Goal: Information Seeking & Learning: Compare options

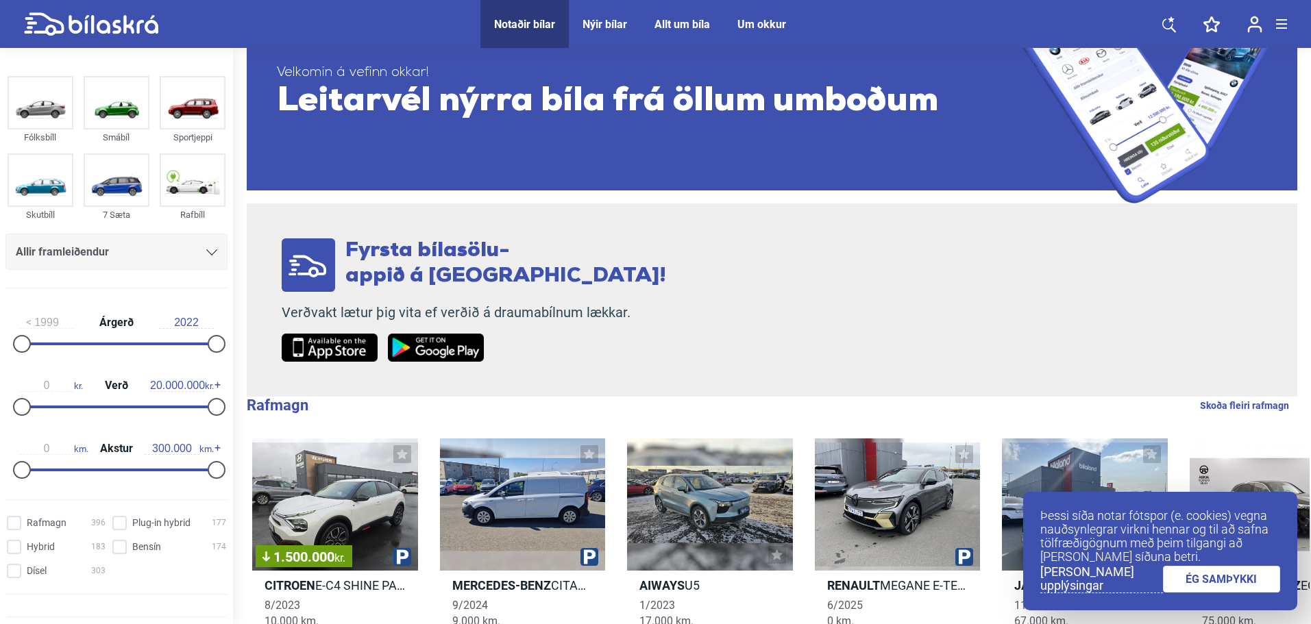
scroll to position [114, 0]
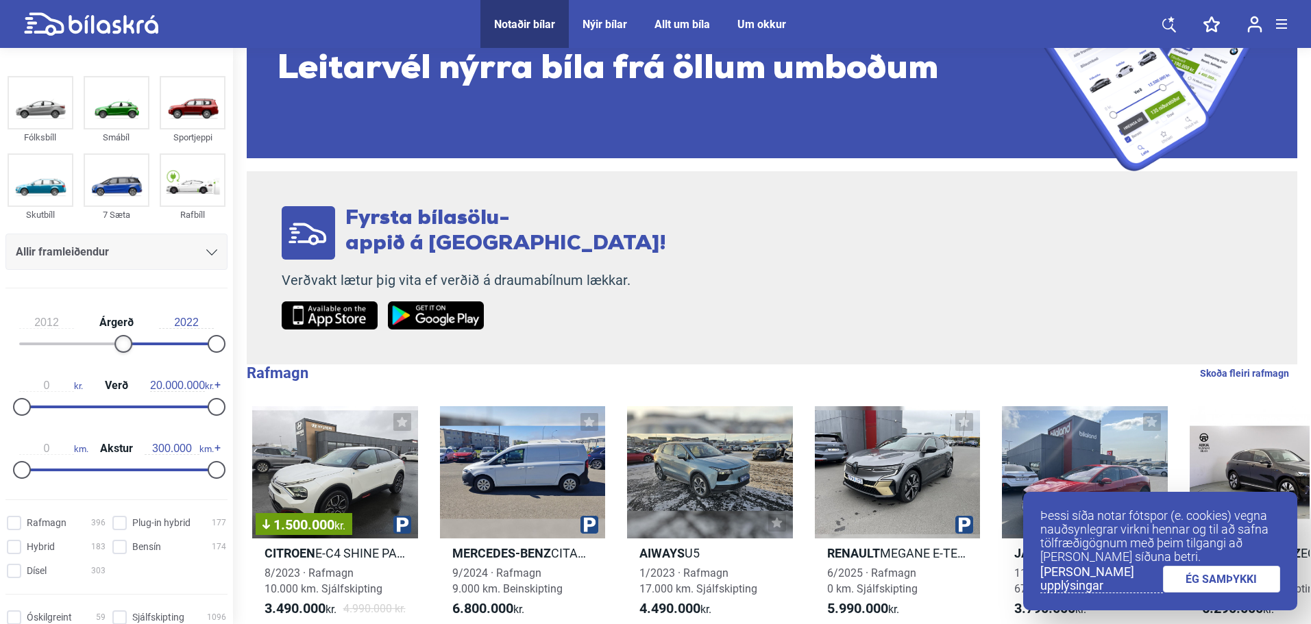
type input "2013"
drag, startPoint x: 27, startPoint y: 340, endPoint x: 145, endPoint y: 340, distance: 117.9
click at [144, 340] on div at bounding box center [141, 344] width 18 height 18
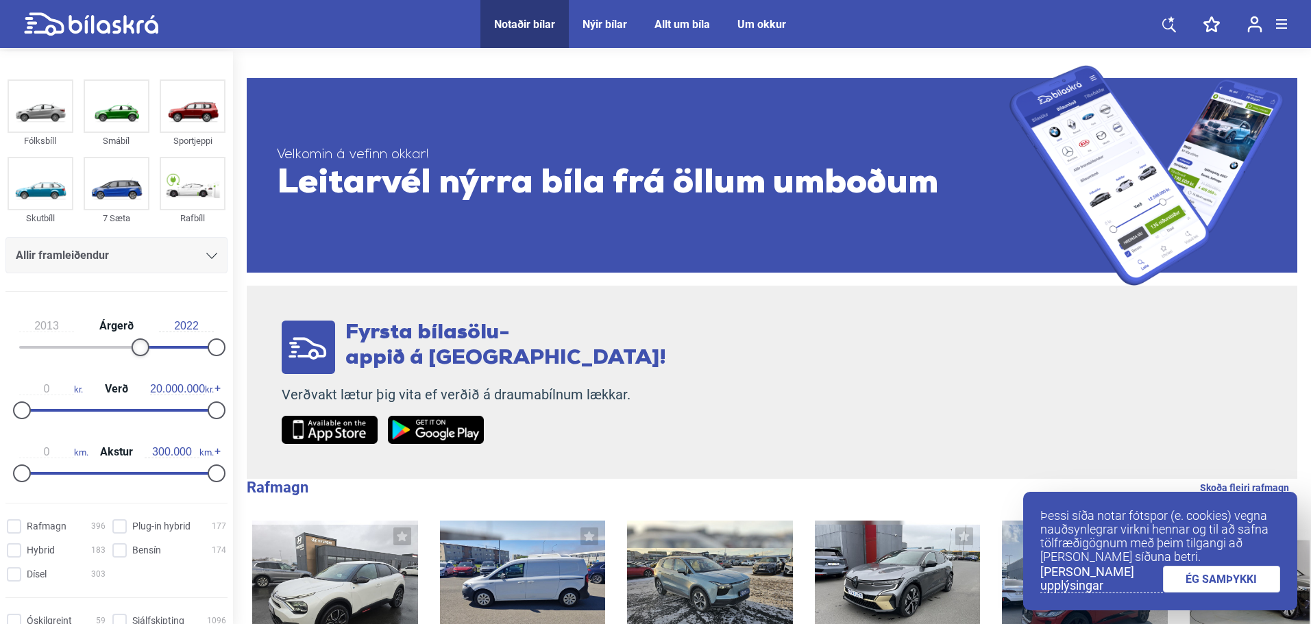
click at [144, 340] on div "2013 Árgerð 2022" at bounding box center [116, 334] width 222 height 63
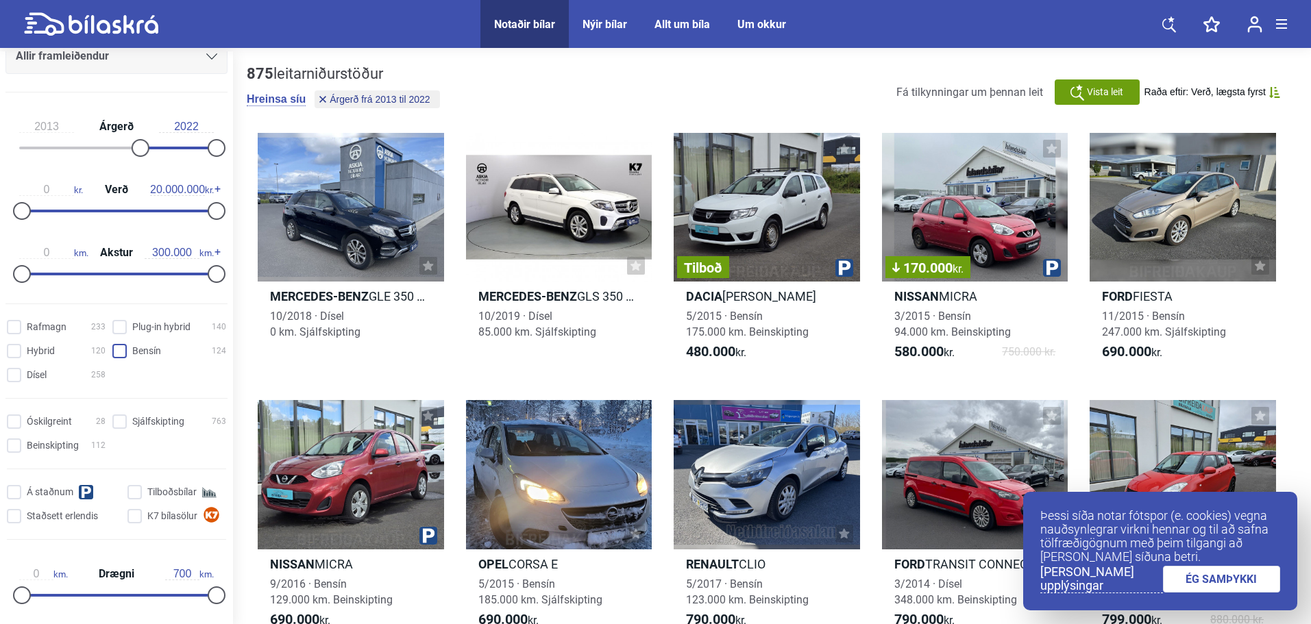
scroll to position [228, 0]
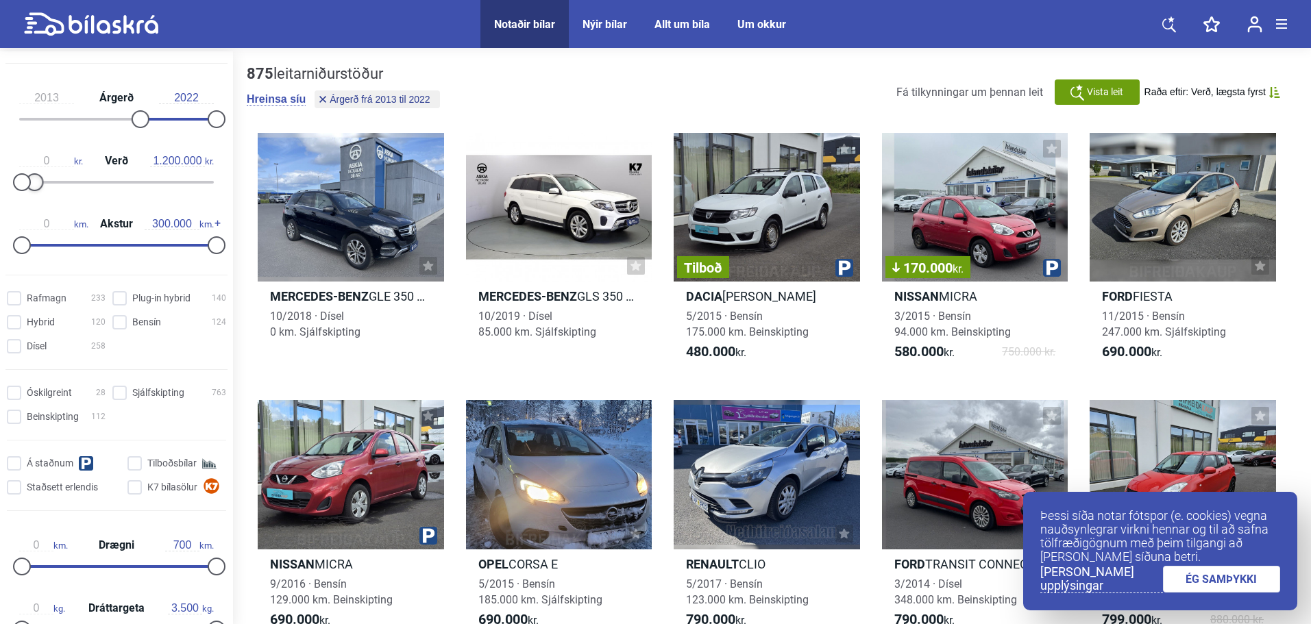
type input "1.100.000"
drag, startPoint x: 211, startPoint y: 182, endPoint x: 32, endPoint y: 186, distance: 179.6
click at [32, 186] on div at bounding box center [33, 182] width 18 height 18
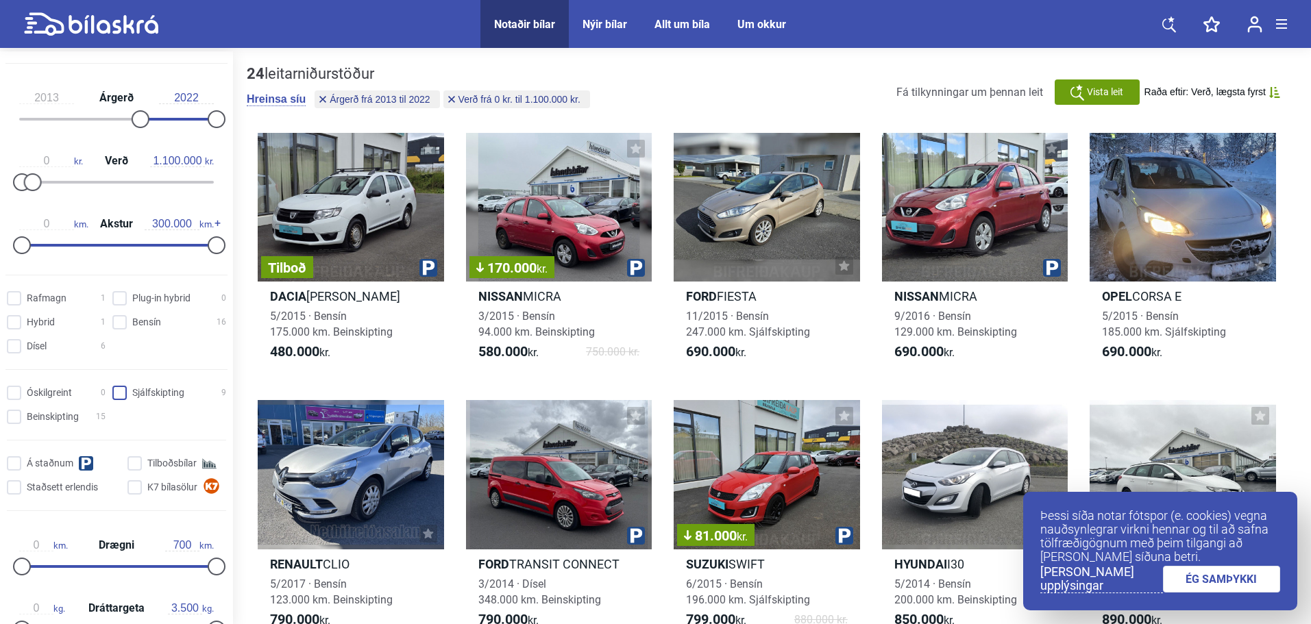
click at [114, 399] on input "Sjálfskipting 9" at bounding box center [171, 394] width 114 height 14
click at [114, 400] on input "Sjálfskipting 9" at bounding box center [171, 394] width 114 height 14
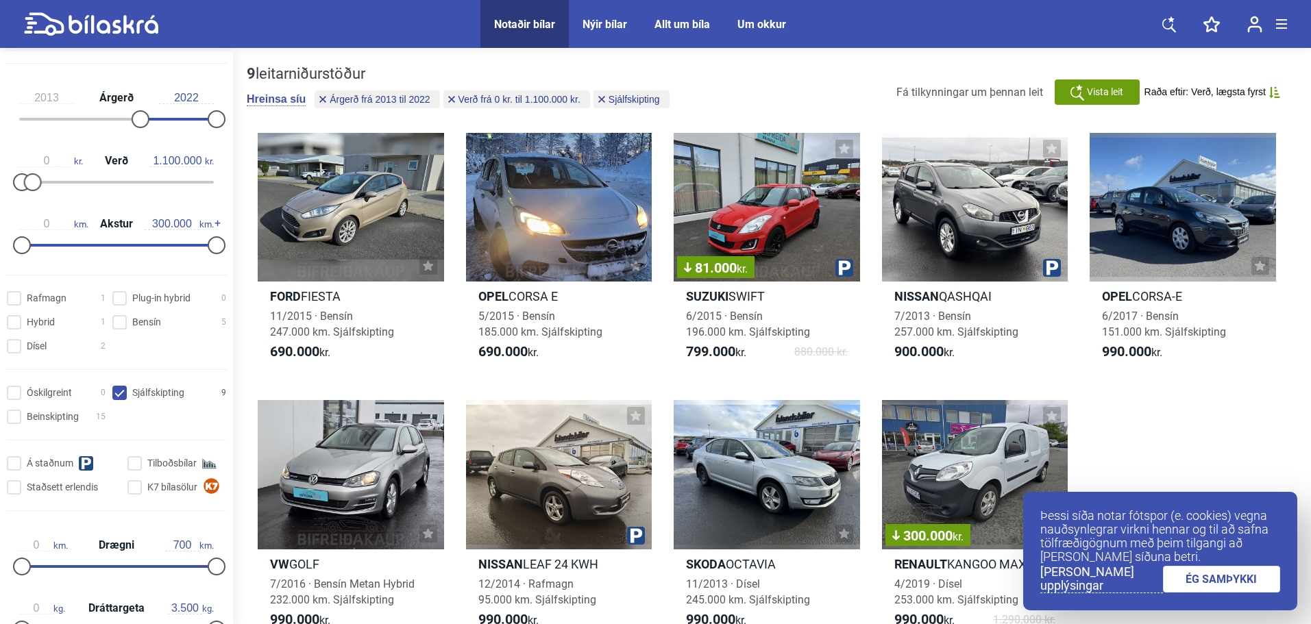
checkbox input "false"
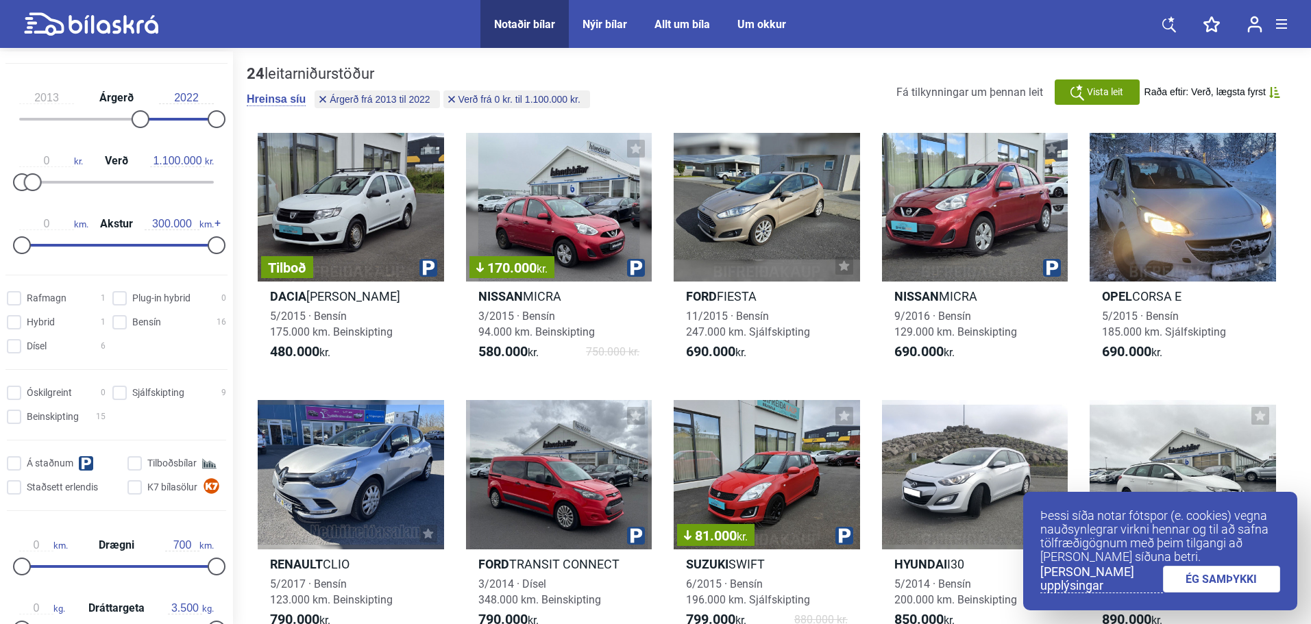
type input "20.000.000"
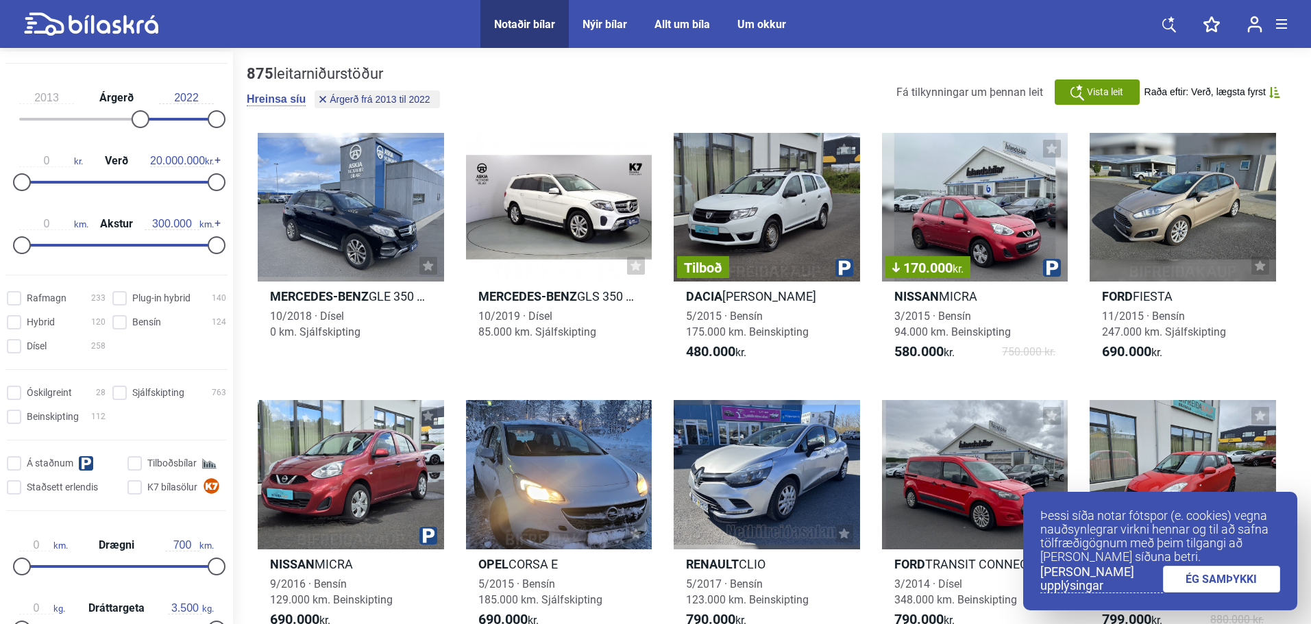
type input "1999"
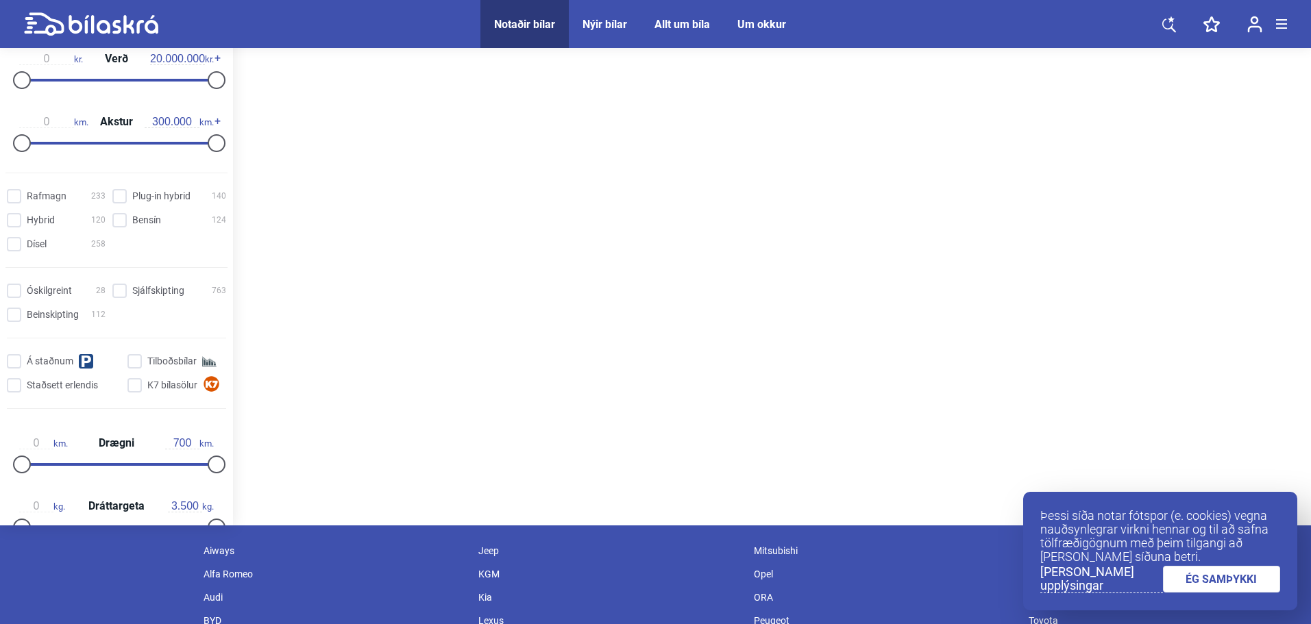
scroll to position [114, 0]
